Goal: Information Seeking & Learning: Check status

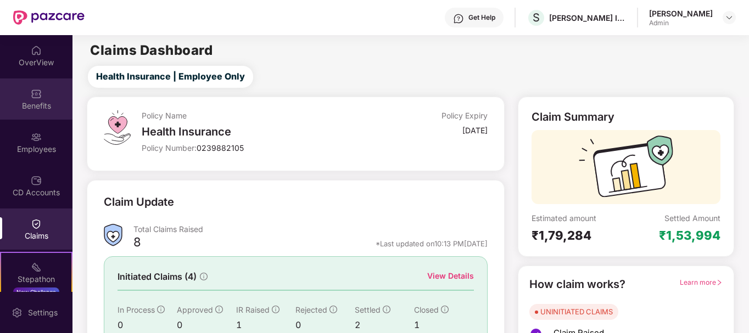
click at [43, 103] on div "Benefits" at bounding box center [36, 106] width 73 height 11
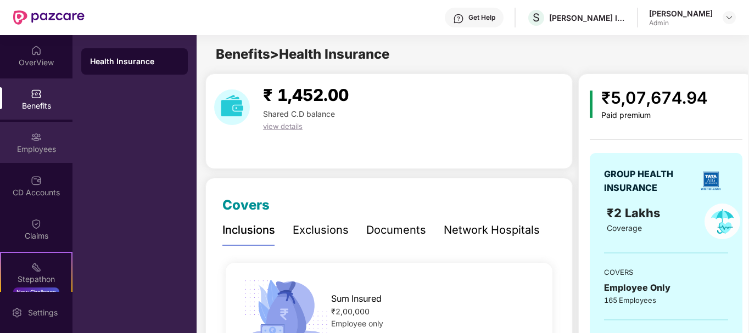
click at [38, 146] on div "Employees" at bounding box center [36, 149] width 73 height 11
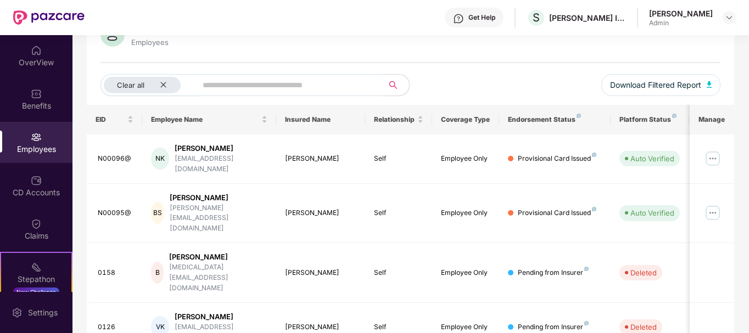
scroll to position [101, 0]
click at [640, 183] on td "Auto Verified" at bounding box center [650, 213] width 78 height 60
click at [569, 207] on div "Provisional Card Issued" at bounding box center [557, 212] width 79 height 10
click at [559, 207] on div "Provisional Card Issued" at bounding box center [557, 212] width 79 height 10
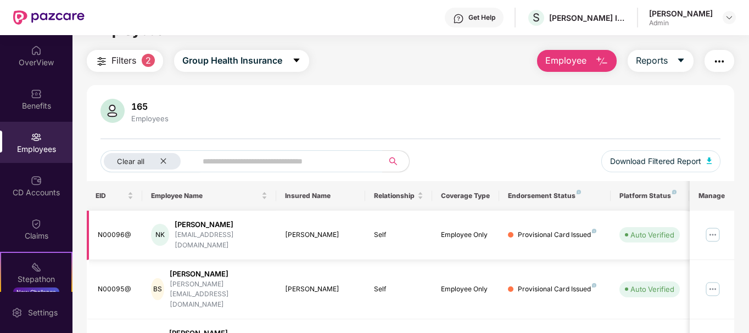
scroll to position [0, 0]
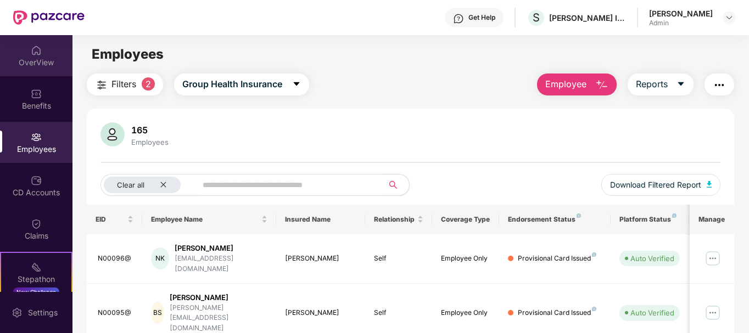
click at [23, 53] on div "OverView" at bounding box center [36, 55] width 73 height 41
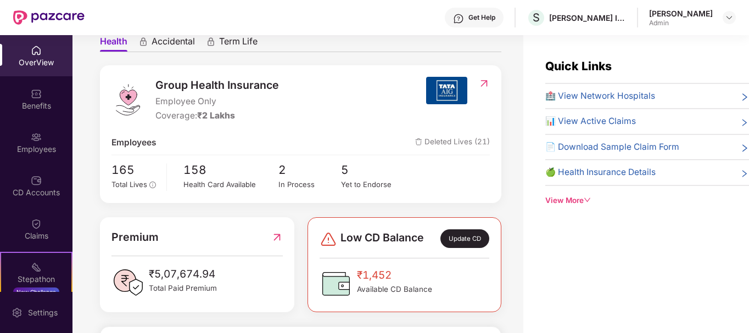
scroll to position [110, 0]
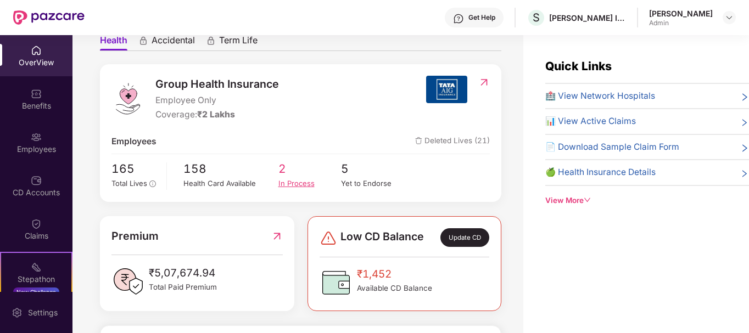
click at [288, 171] on span "2" at bounding box center [309, 169] width 63 height 18
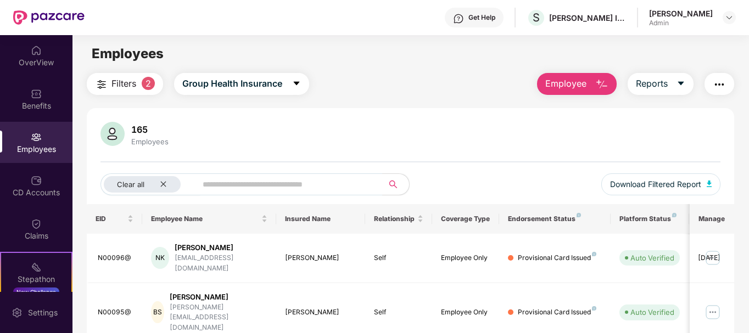
scroll to position [0, 0]
click at [112, 83] on span "Filters" at bounding box center [124, 84] width 25 height 14
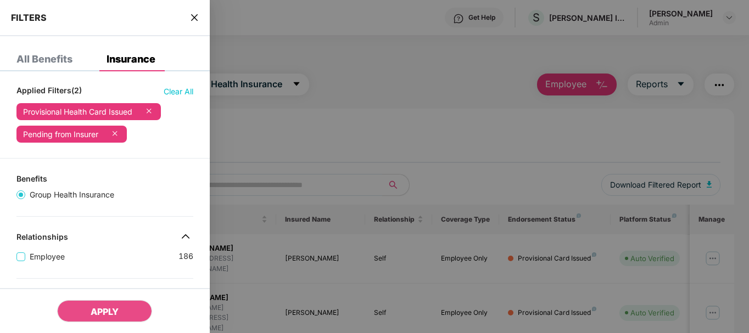
click at [279, 144] on div at bounding box center [374, 166] width 749 height 333
click at [198, 16] on icon "close" at bounding box center [194, 17] width 9 height 9
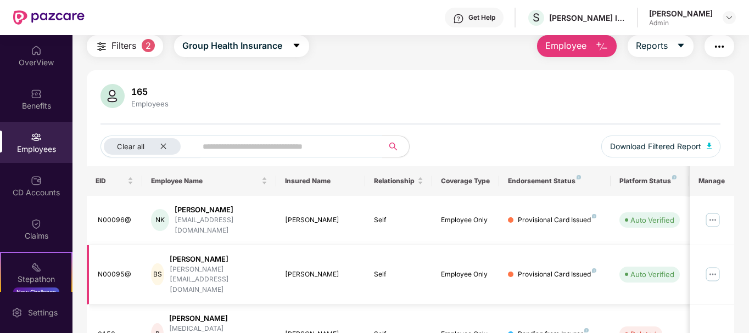
scroll to position [101, 0]
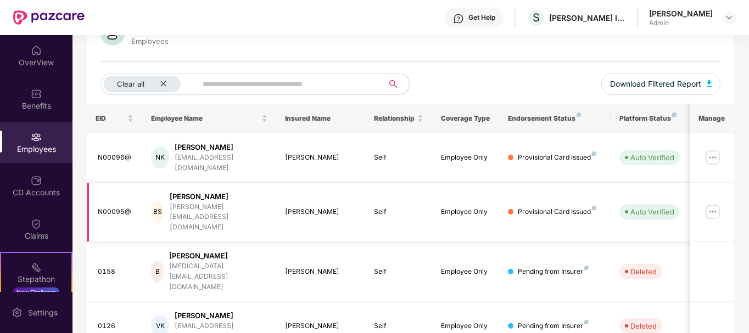
click at [648, 207] on div "Auto Verified" at bounding box center [653, 212] width 44 height 11
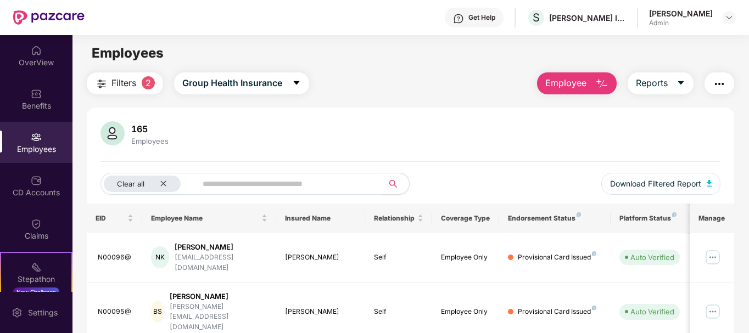
scroll to position [0, 0]
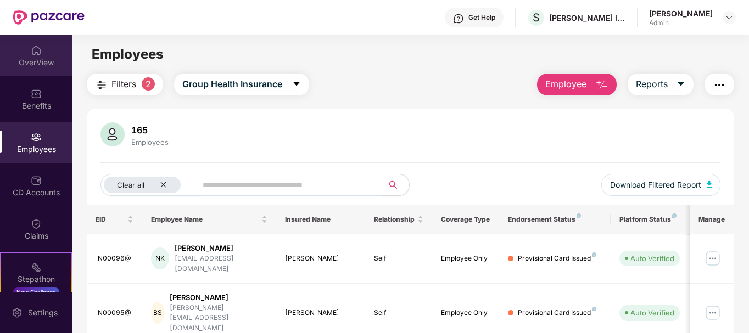
click at [15, 58] on div "OverView" at bounding box center [36, 62] width 73 height 11
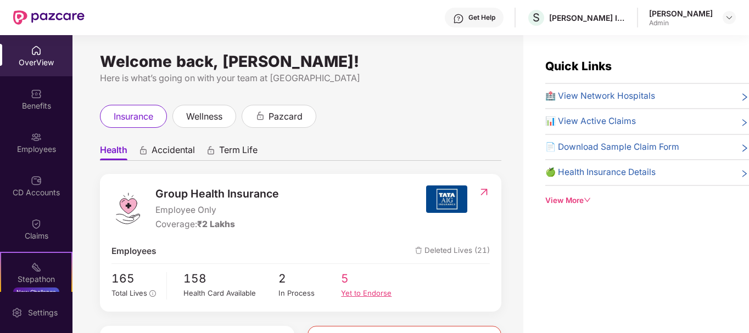
click at [353, 293] on div "Yet to Endorse" at bounding box center [372, 294] width 63 height 12
